Goal: Task Accomplishment & Management: Manage account settings

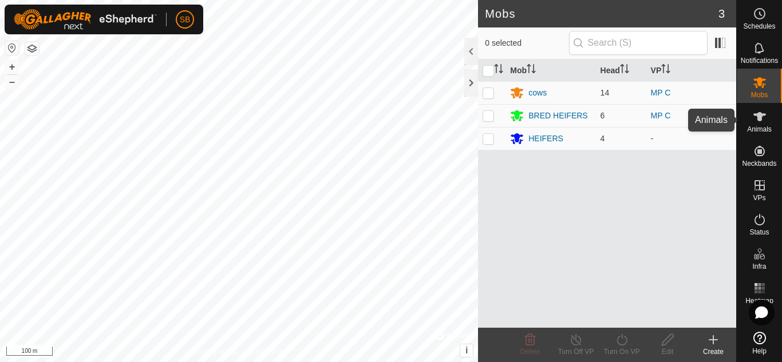
click at [760, 115] on icon at bounding box center [759, 116] width 13 height 9
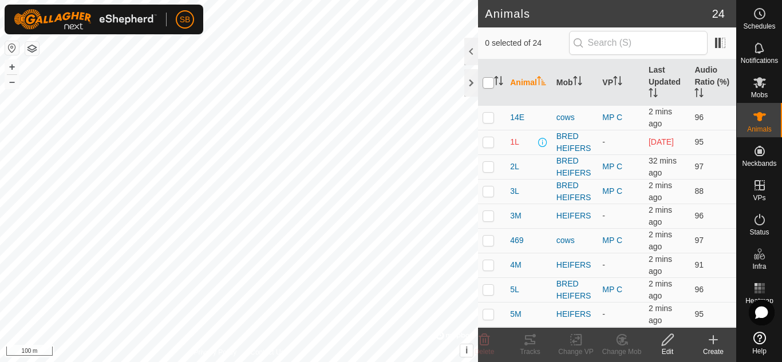
click at [488, 85] on input "checkbox" at bounding box center [488, 82] width 11 height 11
checkbox input "true"
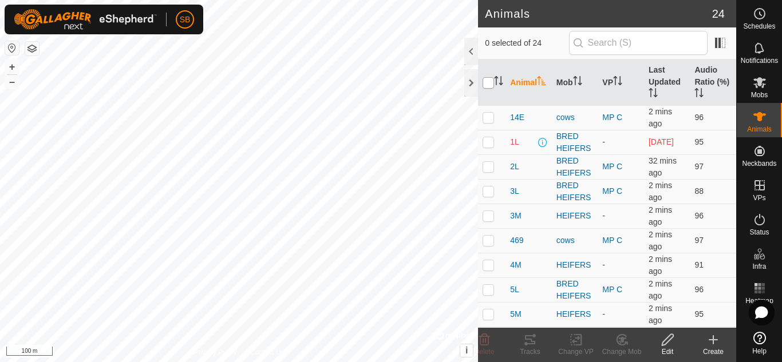
checkbox input "true"
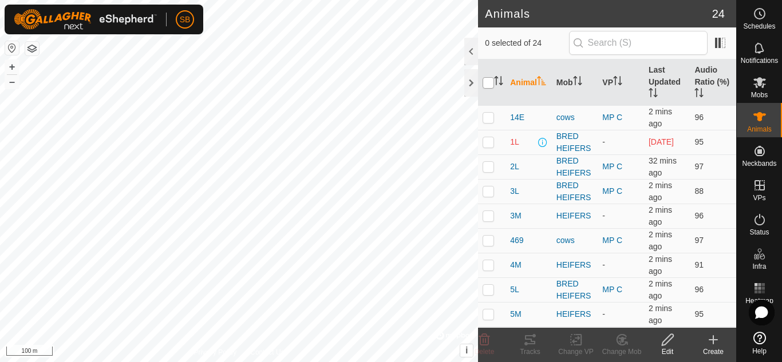
checkbox input "true"
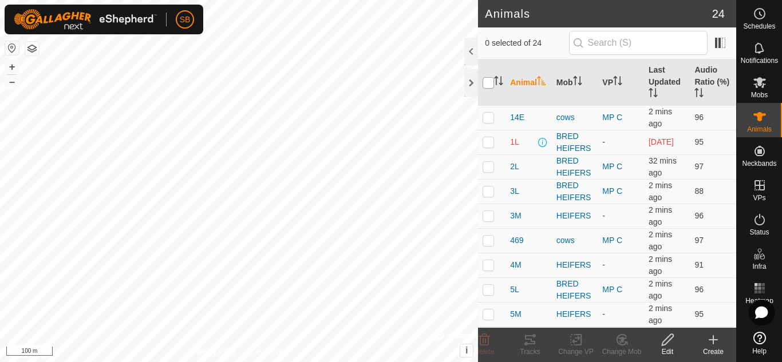
checkbox input "true"
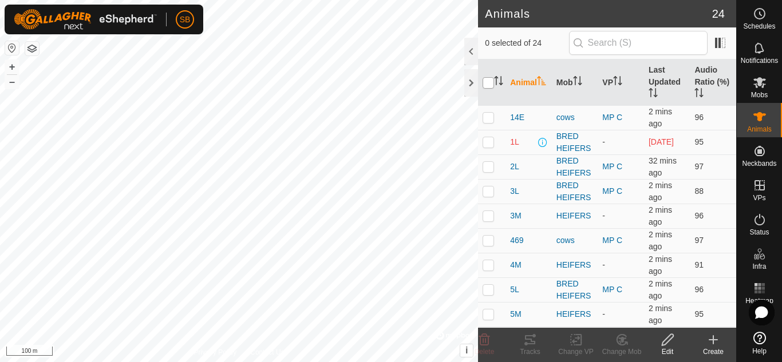
checkbox input "true"
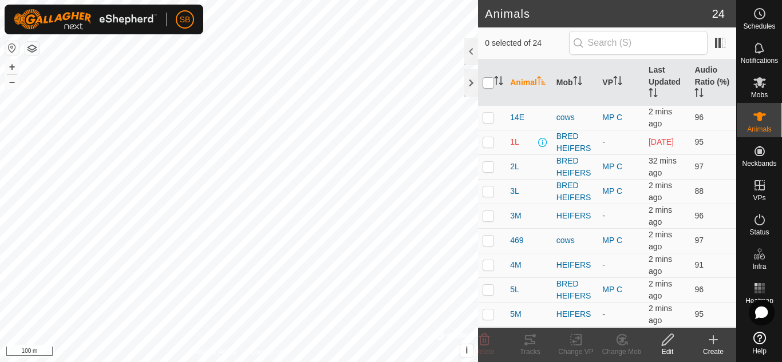
checkbox input "true"
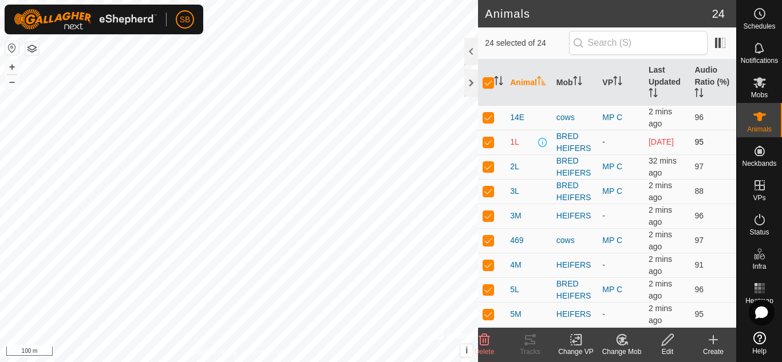
click at [487, 141] on p-checkbox at bounding box center [488, 141] width 11 height 9
checkbox input "false"
click at [492, 216] on p-checkbox at bounding box center [488, 215] width 11 height 9
checkbox input "false"
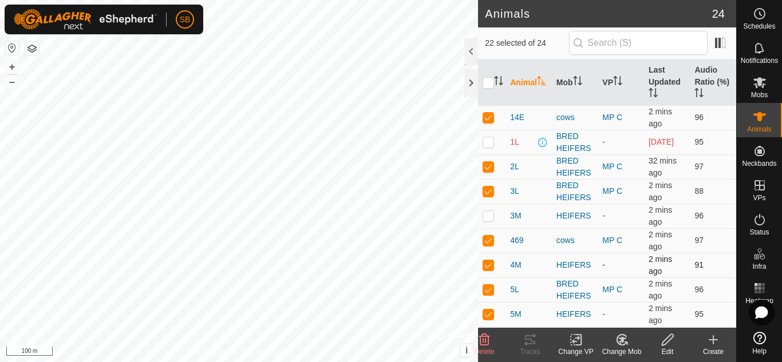
click at [488, 261] on p-checkbox at bounding box center [488, 264] width 11 height 9
checkbox input "false"
click at [489, 315] on p-checkbox at bounding box center [488, 314] width 11 height 9
checkbox input "false"
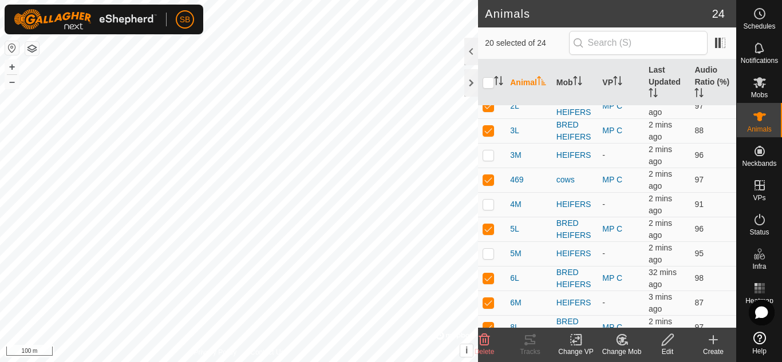
scroll to position [69, 0]
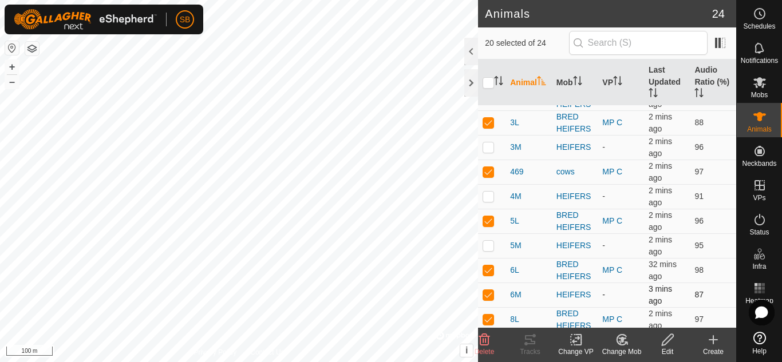
click at [492, 297] on p-checkbox at bounding box center [488, 294] width 11 height 9
checkbox input "false"
click at [582, 339] on icon at bounding box center [576, 340] width 14 height 14
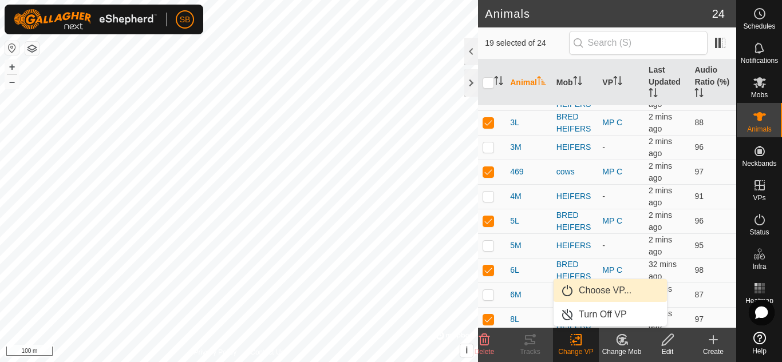
click at [602, 293] on link "Choose VP..." at bounding box center [610, 290] width 113 height 23
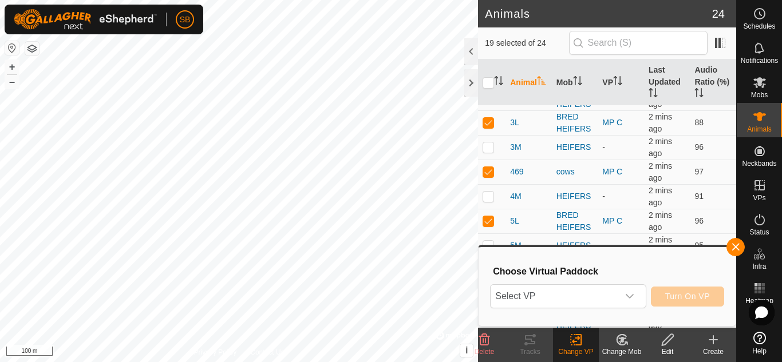
click at [602, 293] on span "Select VP" at bounding box center [554, 296] width 127 height 23
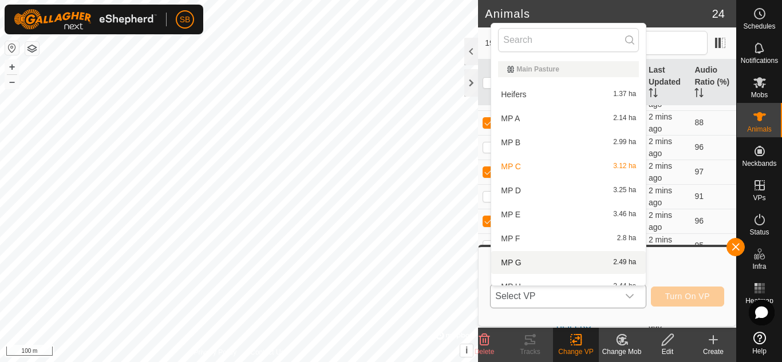
scroll to position [13, 0]
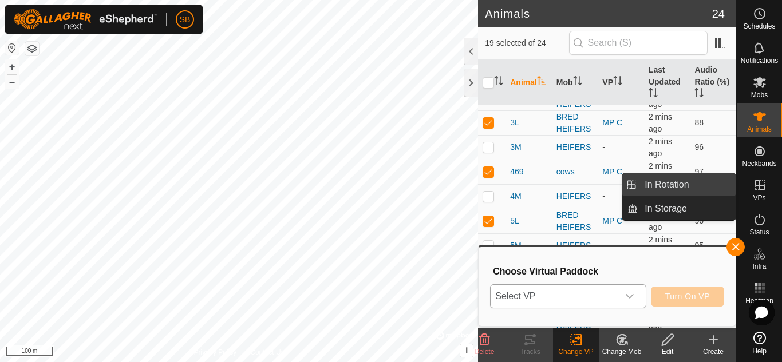
click at [699, 187] on link "In Rotation" at bounding box center [687, 184] width 98 height 23
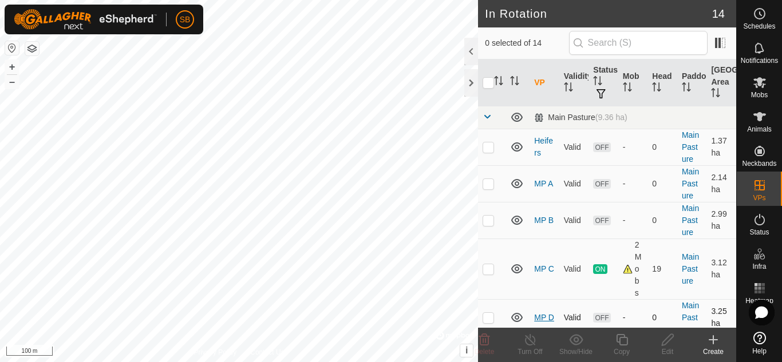
click at [538, 313] on link "MP D" at bounding box center [544, 317] width 20 height 9
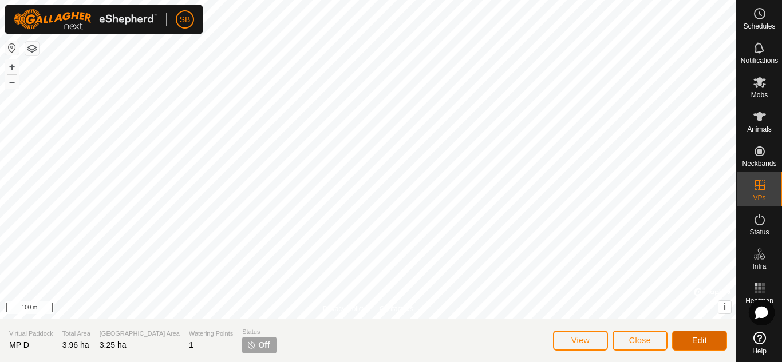
click at [685, 334] on button "Edit" at bounding box center [699, 341] width 55 height 20
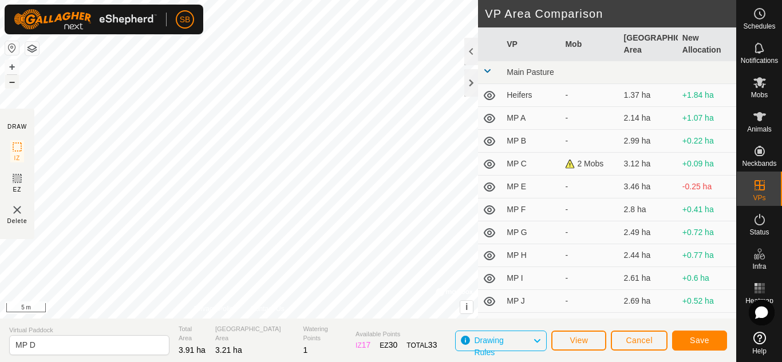
click at [13, 80] on button "–" at bounding box center [12, 82] width 14 height 14
click at [13, 83] on button "–" at bounding box center [12, 82] width 14 height 14
click at [691, 338] on span "Save" at bounding box center [699, 340] width 19 height 9
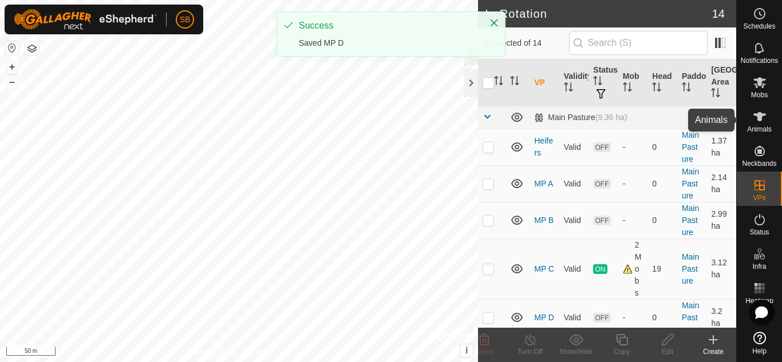
click at [760, 121] on icon at bounding box center [760, 117] width 14 height 14
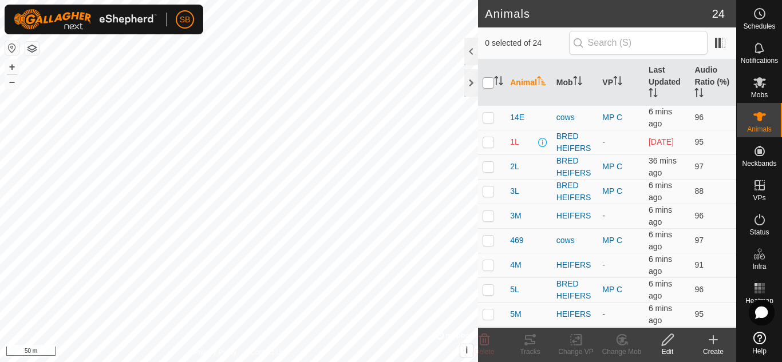
click at [489, 80] on input "checkbox" at bounding box center [488, 82] width 11 height 11
checkbox input "true"
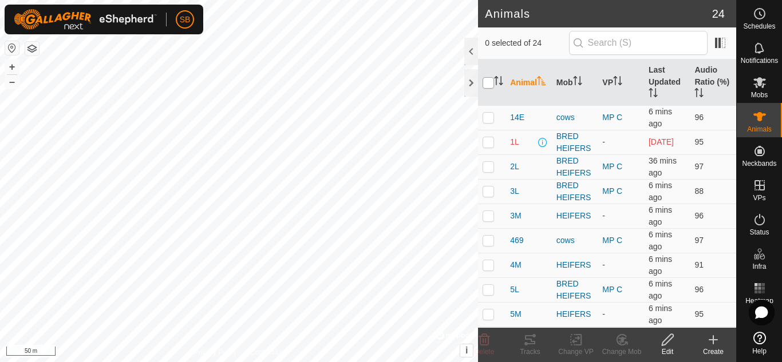
checkbox input "true"
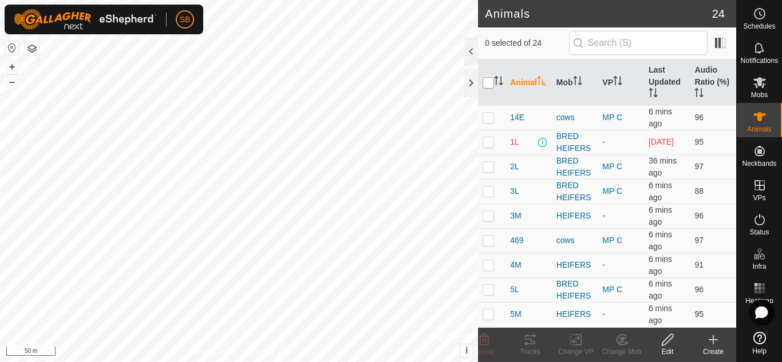
checkbox input "true"
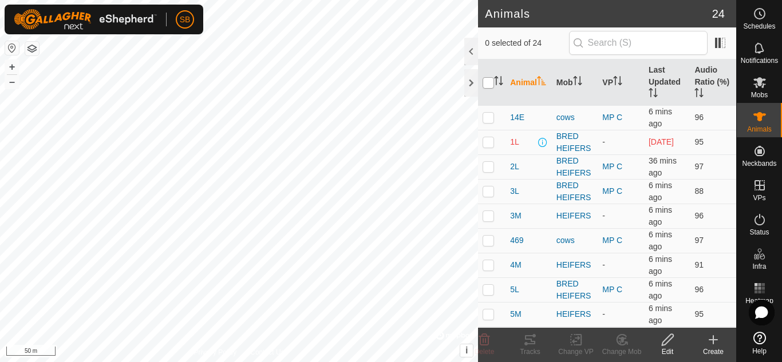
checkbox input "true"
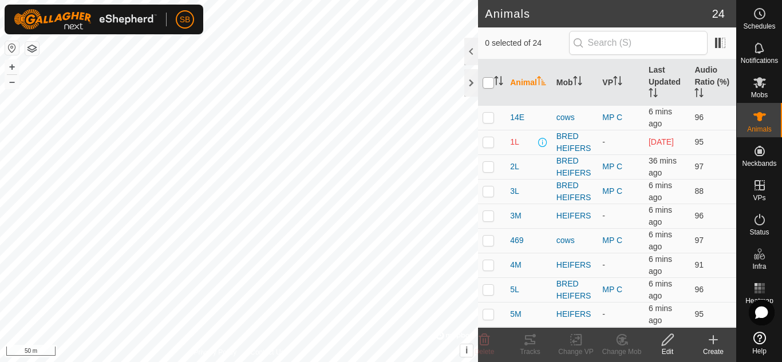
checkbox input "true"
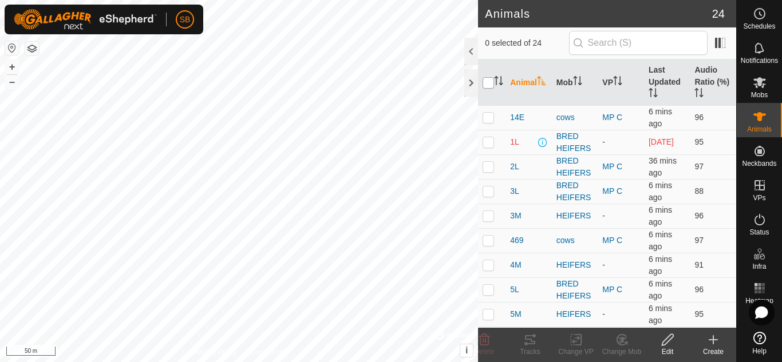
checkbox input "true"
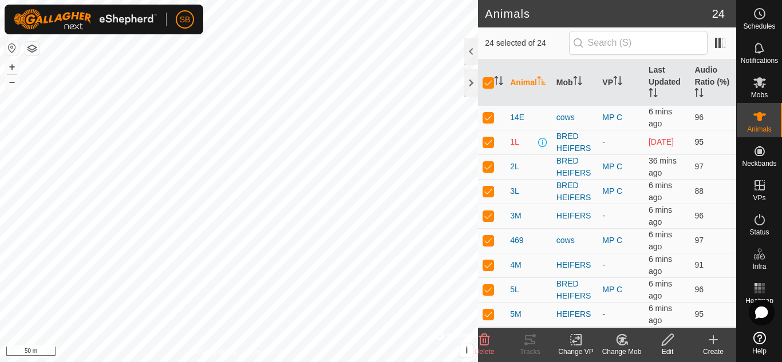
click at [488, 138] on p-checkbox at bounding box center [488, 141] width 11 height 9
checkbox input "false"
click at [488, 215] on p-checkbox at bounding box center [488, 215] width 11 height 9
checkbox input "false"
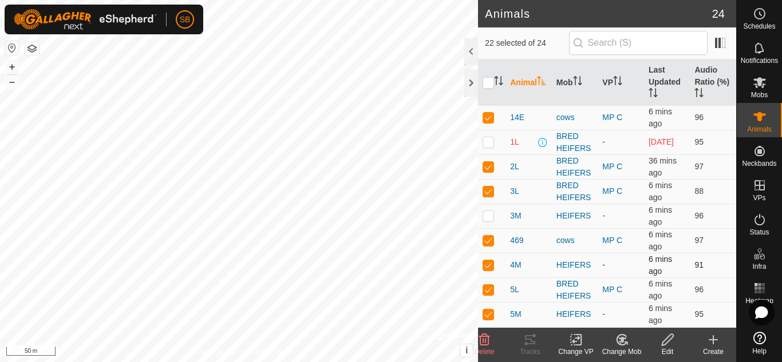
click at [490, 266] on p-checkbox at bounding box center [488, 264] width 11 height 9
checkbox input "false"
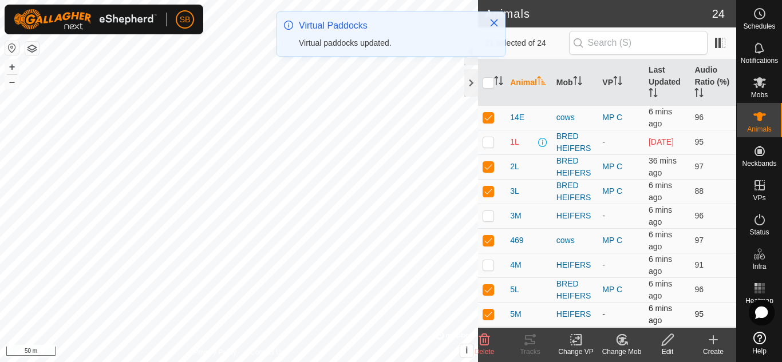
click at [490, 319] on p-tablecheckbox at bounding box center [488, 314] width 11 height 9
checkbox input "false"
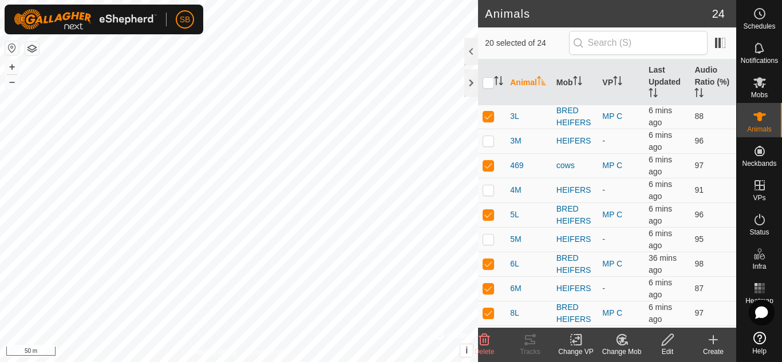
scroll to position [81, 0]
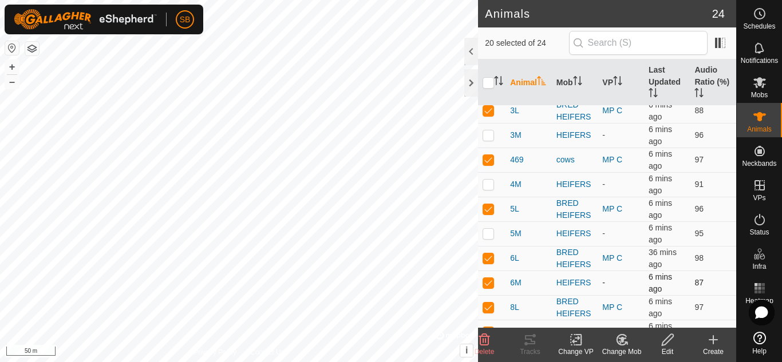
click at [491, 287] on p-checkbox at bounding box center [488, 282] width 11 height 9
checkbox input "false"
click at [576, 339] on icon at bounding box center [576, 340] width 8 height 7
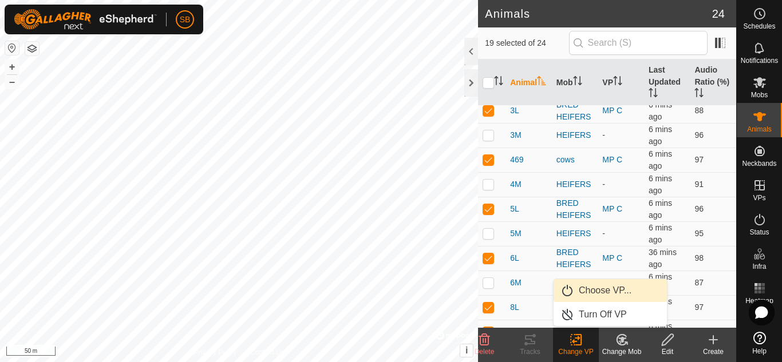
click at [594, 291] on link "Choose VP..." at bounding box center [610, 290] width 113 height 23
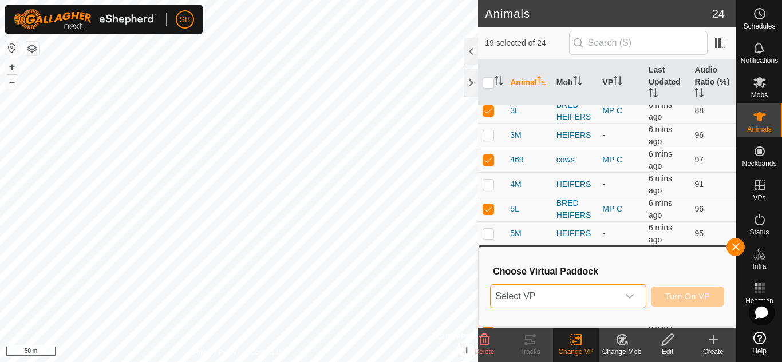
click at [594, 291] on span "Select VP" at bounding box center [554, 296] width 127 height 23
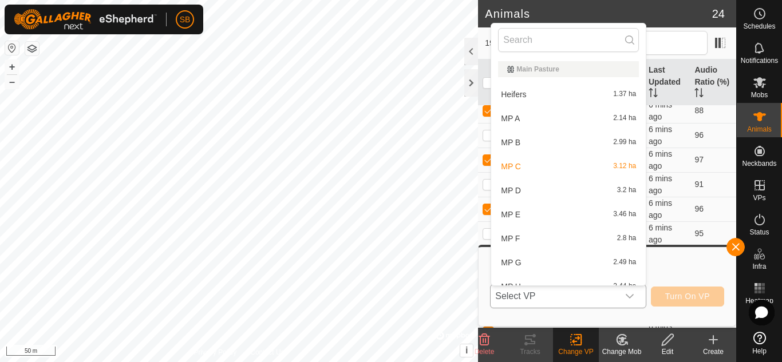
scroll to position [13, 0]
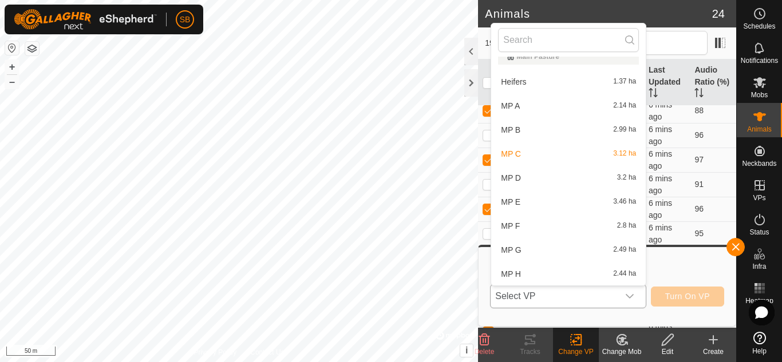
click at [534, 179] on li "MP D 3.2 ha" at bounding box center [568, 178] width 155 height 23
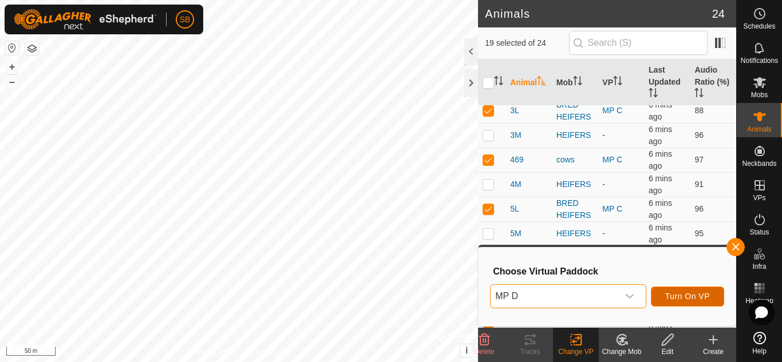
click at [686, 297] on span "Turn On VP" at bounding box center [687, 296] width 45 height 9
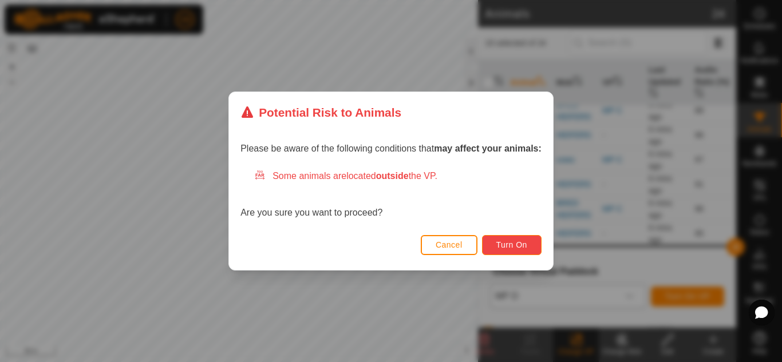
click at [510, 241] on span "Turn On" at bounding box center [511, 244] width 31 height 9
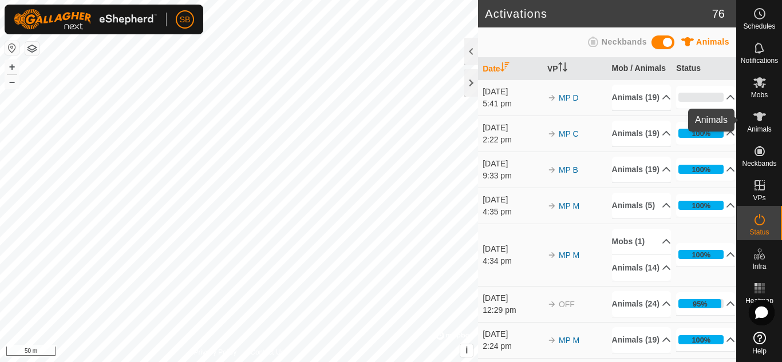
click at [757, 121] on icon at bounding box center [760, 117] width 14 height 14
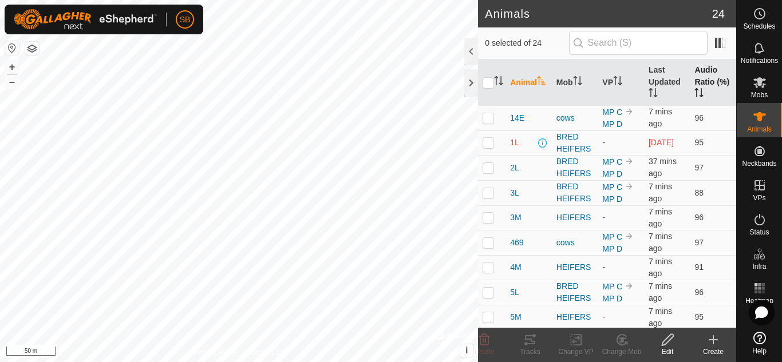
click at [696, 84] on th "Audio Ratio (%)" at bounding box center [713, 83] width 46 height 46
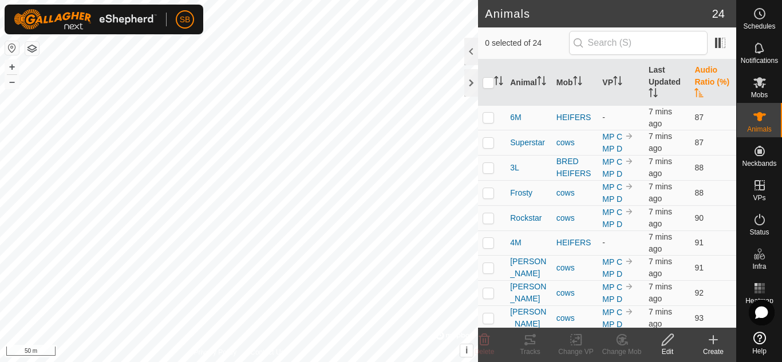
click at [696, 84] on th "Audio Ratio (%)" at bounding box center [713, 83] width 46 height 46
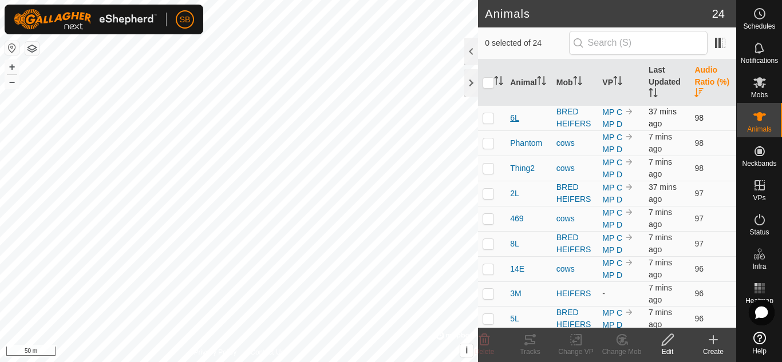
click at [511, 117] on span "6L" at bounding box center [514, 118] width 9 height 12
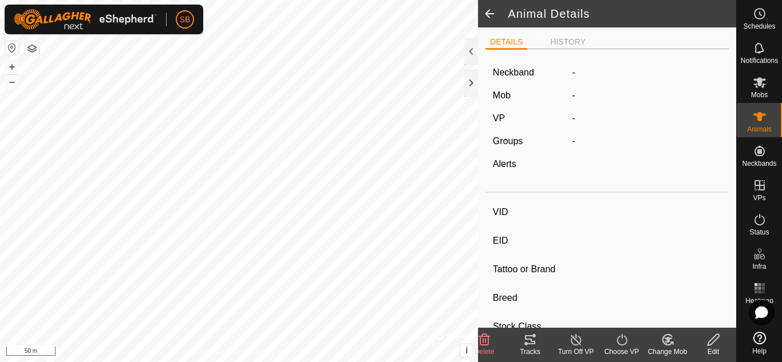
click at [529, 335] on icon at bounding box center [530, 340] width 14 height 14
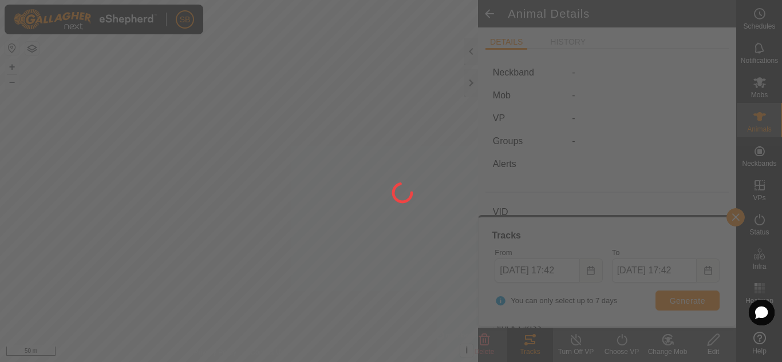
type input "6L"
type input "-"
type input "angus"
type input "-"
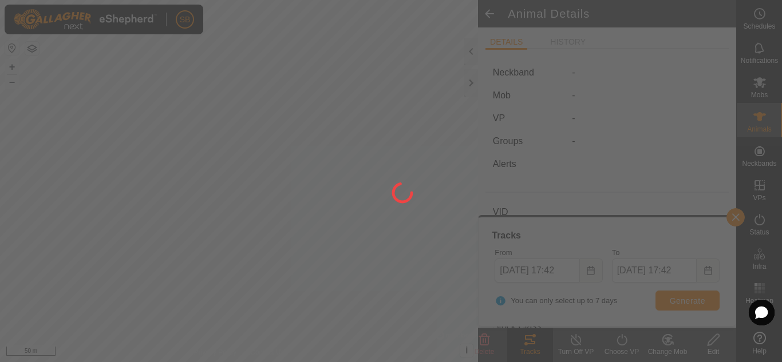
type input "0 kg"
type input "-"
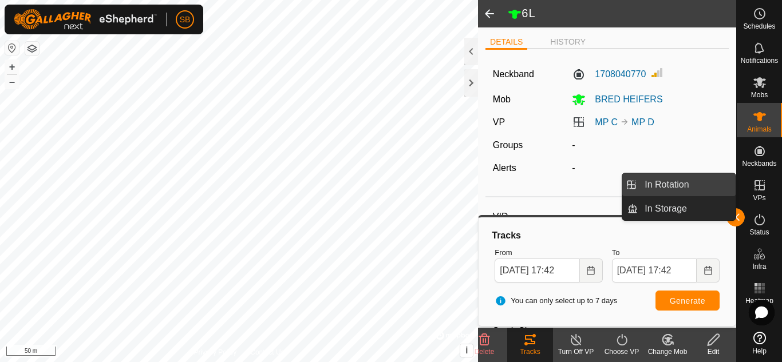
click at [705, 183] on link "In Rotation" at bounding box center [687, 184] width 98 height 23
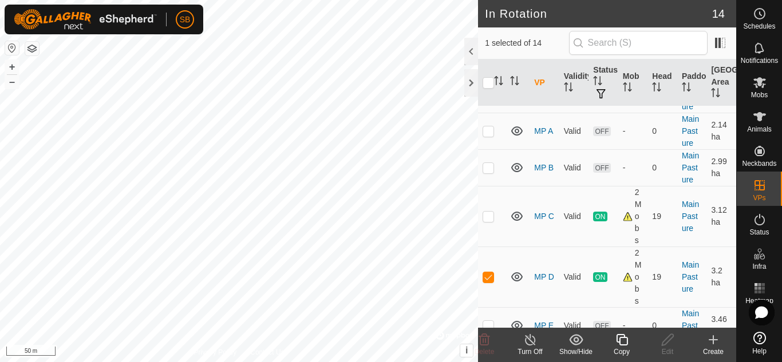
scroll to position [68, 0]
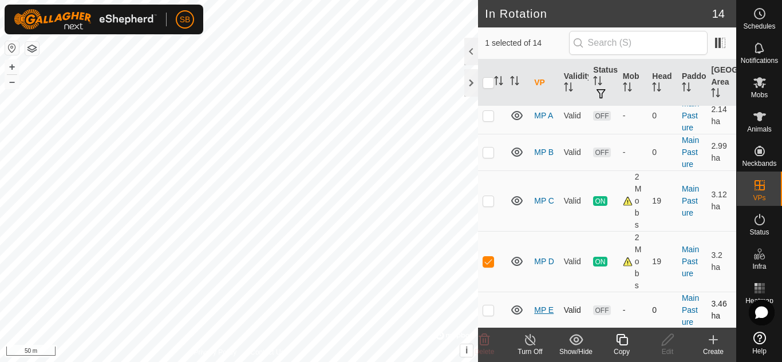
click at [539, 306] on link "MP E" at bounding box center [543, 310] width 19 height 9
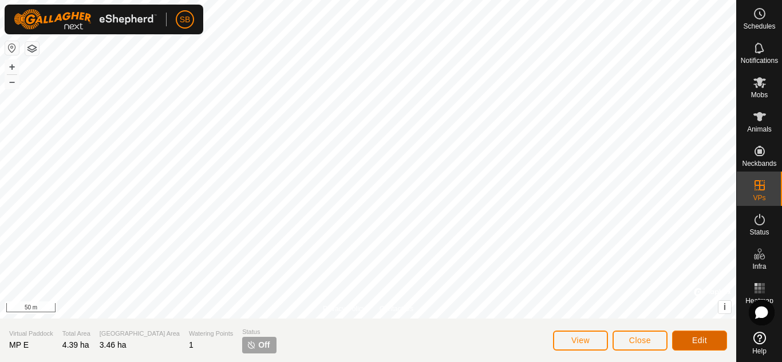
click at [691, 345] on button "Edit" at bounding box center [699, 341] width 55 height 20
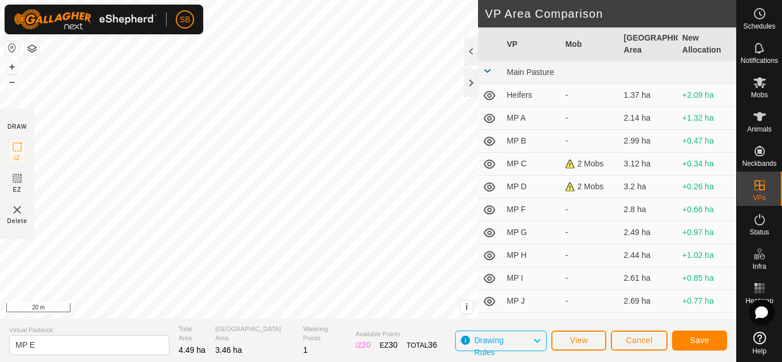
click at [495, 268] on div "DRAW IZ EZ Delete Privacy Policy Contact Us + – ⇧ i © Mapbox , © OpenStreetMap …" at bounding box center [368, 159] width 736 height 319
click at [706, 344] on span "Save" at bounding box center [699, 340] width 19 height 9
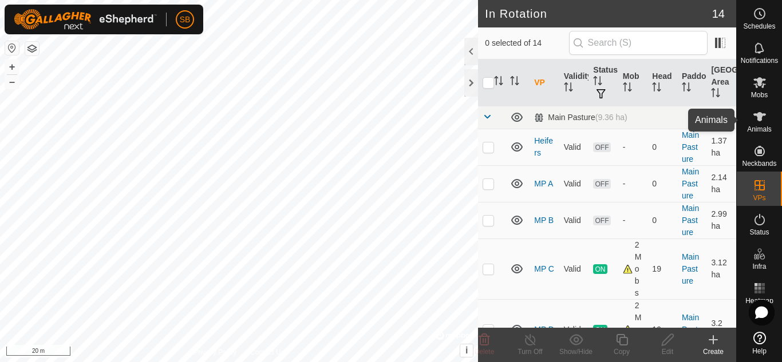
click at [759, 120] on icon at bounding box center [759, 116] width 13 height 9
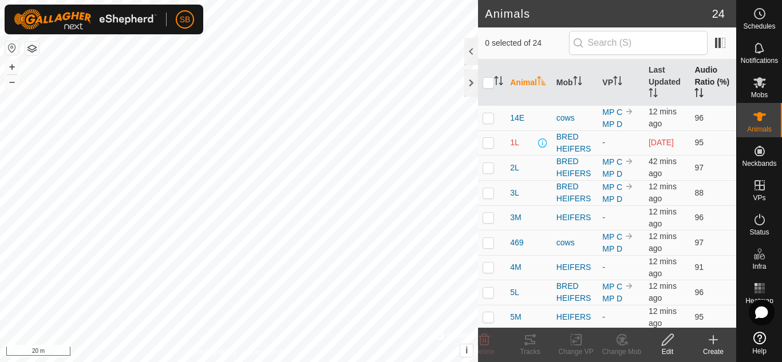
click at [701, 77] on th "Audio Ratio (%)" at bounding box center [713, 83] width 46 height 46
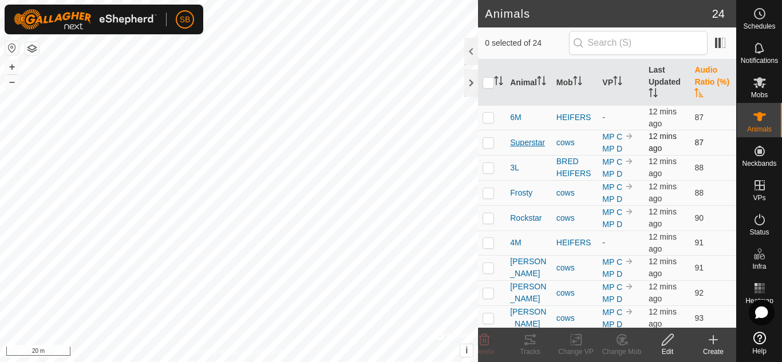
click at [526, 143] on span "Superstar" at bounding box center [527, 143] width 35 height 12
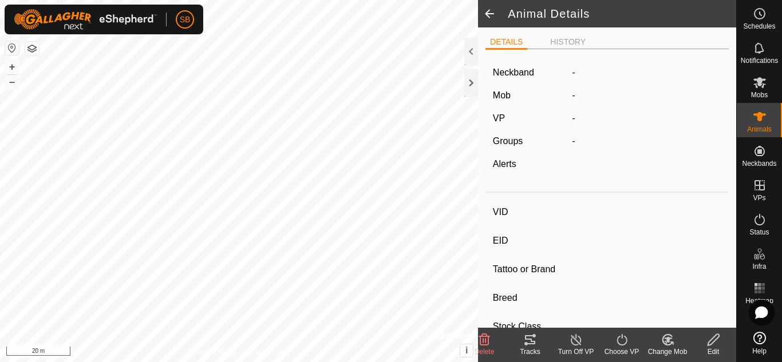
type input "Superstar"
type input "-"
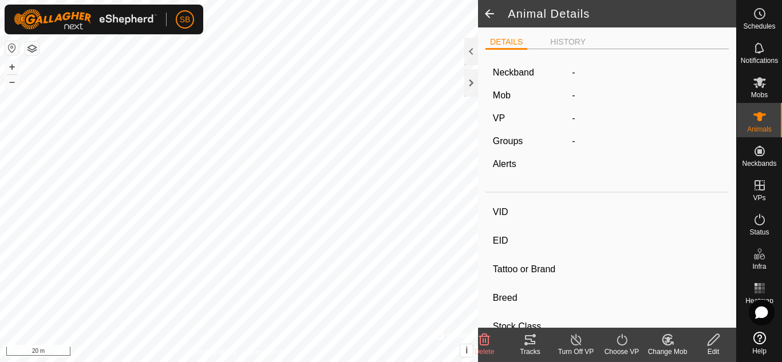
type input "0 kg"
type input "-"
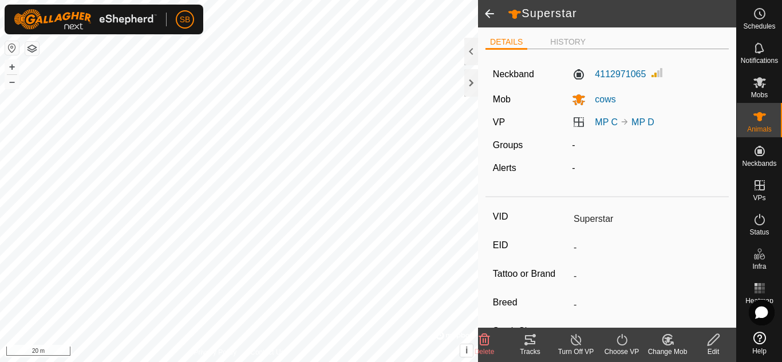
click at [528, 335] on icon at bounding box center [530, 339] width 10 height 9
